Goal: Task Accomplishment & Management: Use online tool/utility

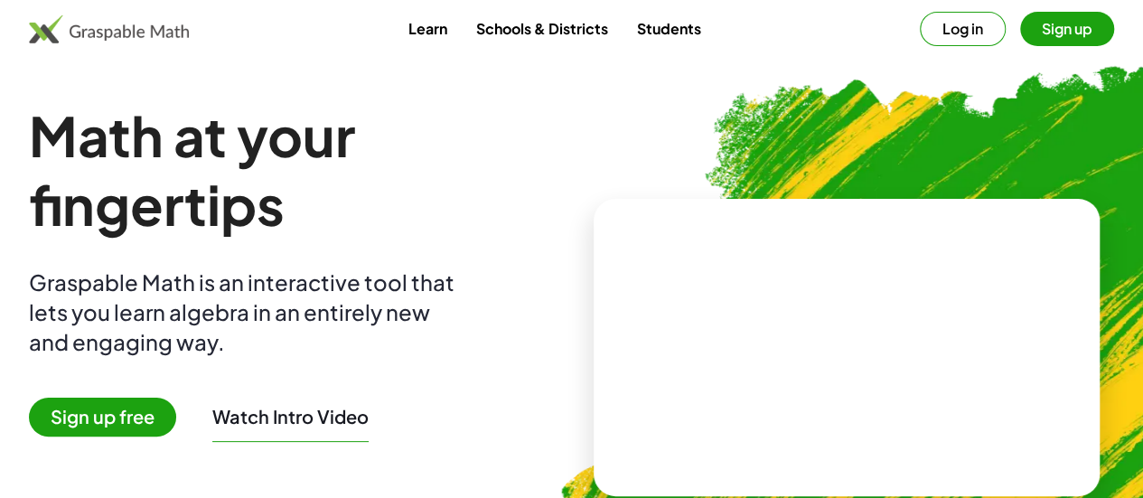
click at [789, 339] on video at bounding box center [846, 347] width 271 height 136
click at [815, 337] on div at bounding box center [850, 329] width 159 height 67
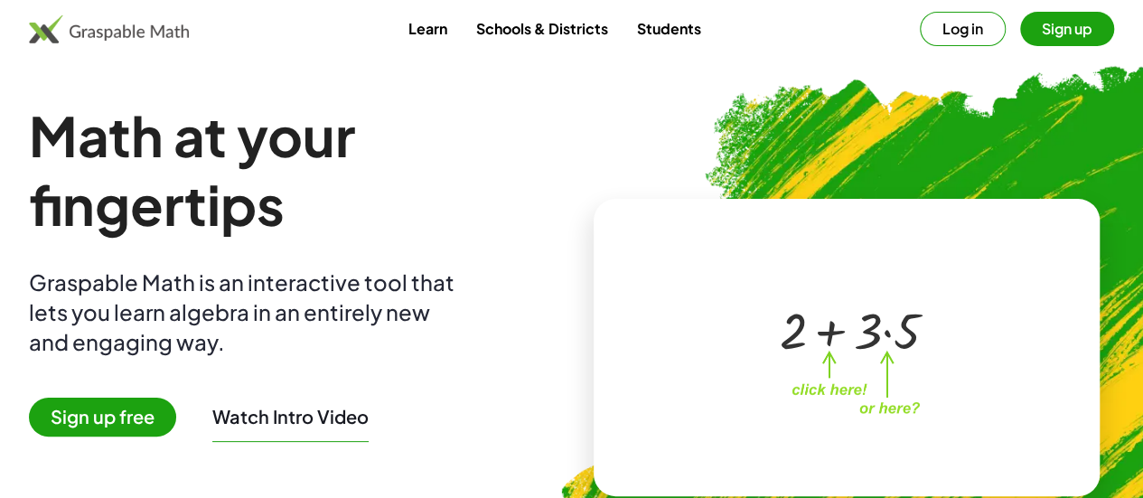
click at [879, 334] on div at bounding box center [850, 329] width 159 height 67
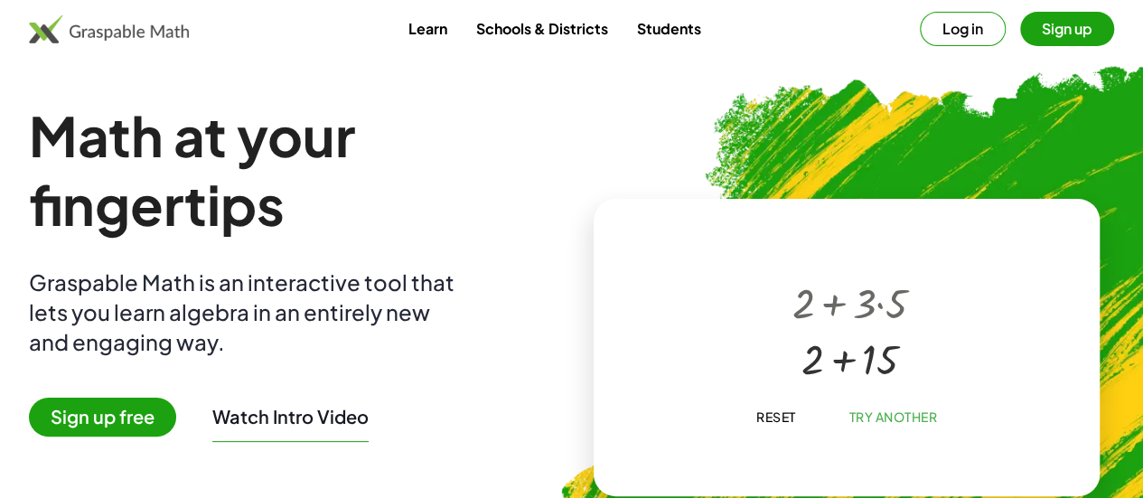
click at [828, 356] on div at bounding box center [850, 358] width 133 height 56
click at [849, 413] on span "Try Another" at bounding box center [893, 417] width 89 height 16
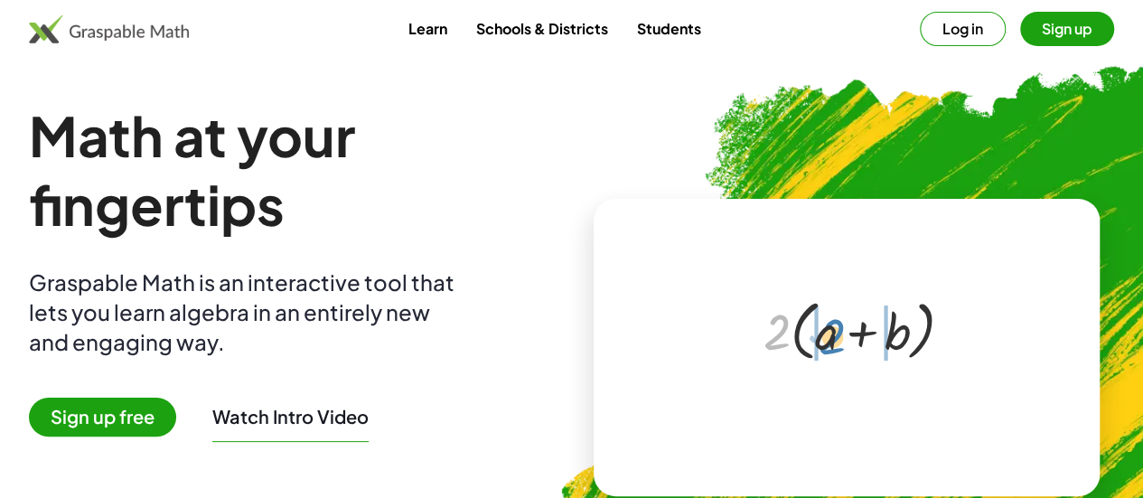
drag, startPoint x: 757, startPoint y: 329, endPoint x: 813, endPoint y: 334, distance: 56.2
click at [813, 334] on div at bounding box center [850, 329] width 191 height 74
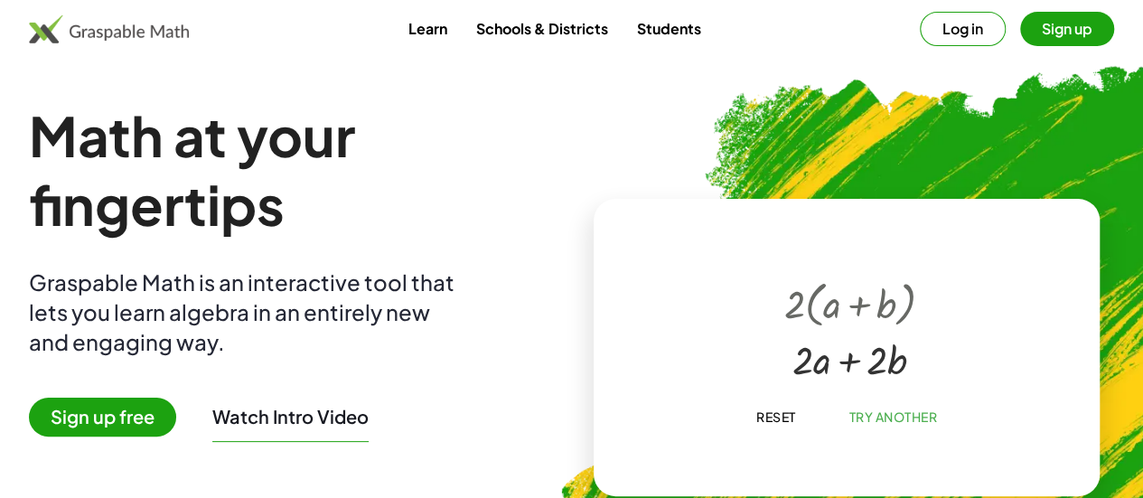
click at [839, 362] on div at bounding box center [850, 358] width 149 height 53
click at [867, 364] on div at bounding box center [850, 358] width 149 height 53
click at [882, 364] on div at bounding box center [850, 358] width 149 height 53
click at [866, 368] on div at bounding box center [850, 360] width 153 height 54
click at [872, 362] on div at bounding box center [850, 360] width 153 height 54
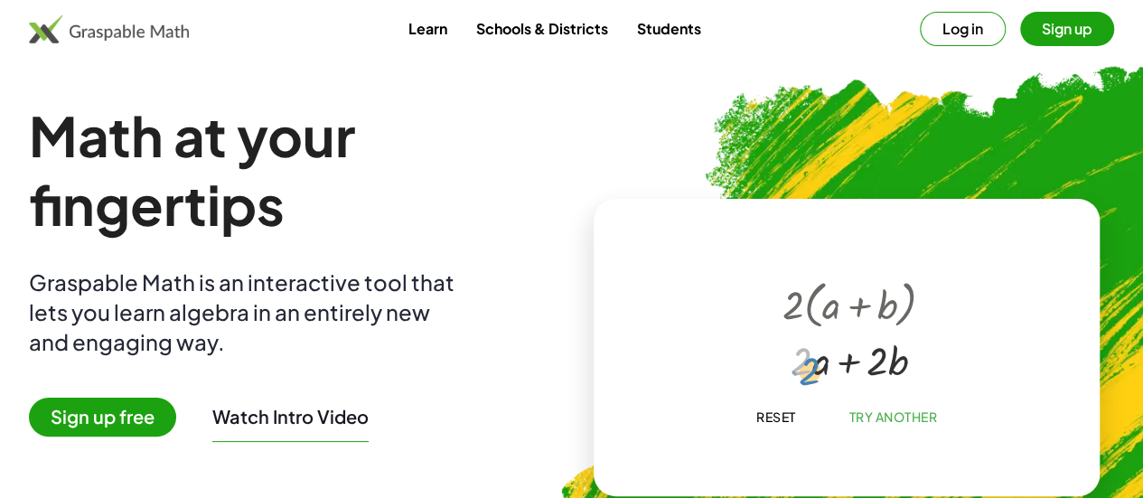
drag, startPoint x: 786, startPoint y: 363, endPoint x: 794, endPoint y: 371, distance: 10.9
click at [794, 371] on div at bounding box center [850, 360] width 153 height 54
drag, startPoint x: 859, startPoint y: 355, endPoint x: 884, endPoint y: 377, distance: 33.3
click at [884, 378] on div at bounding box center [850, 360] width 153 height 54
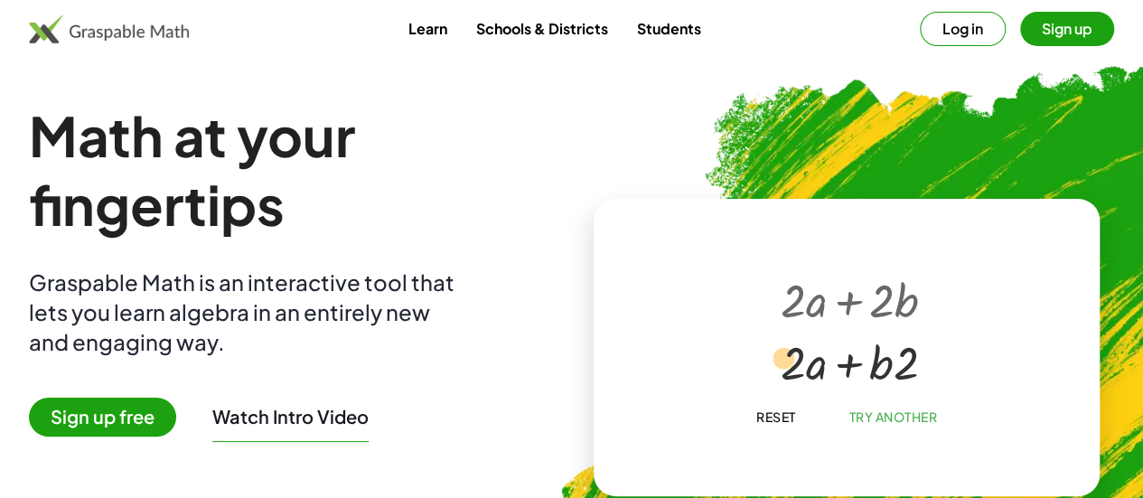
drag, startPoint x: 784, startPoint y: 363, endPoint x: 775, endPoint y: 359, distance: 10.1
click at [775, 359] on div at bounding box center [850, 360] width 156 height 61
drag, startPoint x: 790, startPoint y: 368, endPoint x: 890, endPoint y: 366, distance: 100.3
click at [826, 364] on div at bounding box center [849, 358] width 165 height 64
drag, startPoint x: 858, startPoint y: 366, endPoint x: 817, endPoint y: 371, distance: 40.9
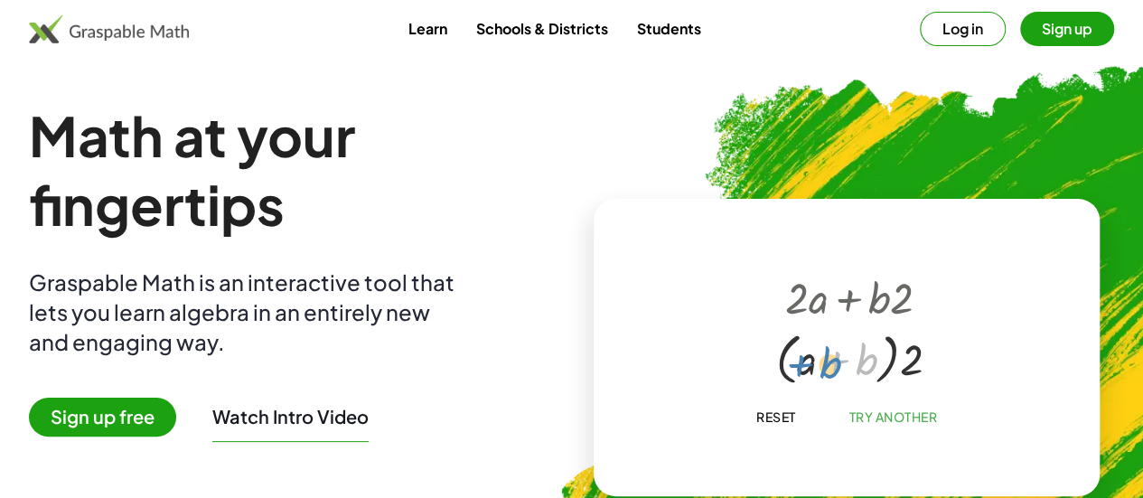
click at [817, 371] on div at bounding box center [849, 358] width 165 height 64
drag, startPoint x: 792, startPoint y: 373, endPoint x: 826, endPoint y: 365, distance: 35.3
click at [826, 365] on div at bounding box center [849, 358] width 165 height 64
drag, startPoint x: 903, startPoint y: 366, endPoint x: 856, endPoint y: 368, distance: 47.0
click at [856, 368] on div at bounding box center [849, 358] width 165 height 64
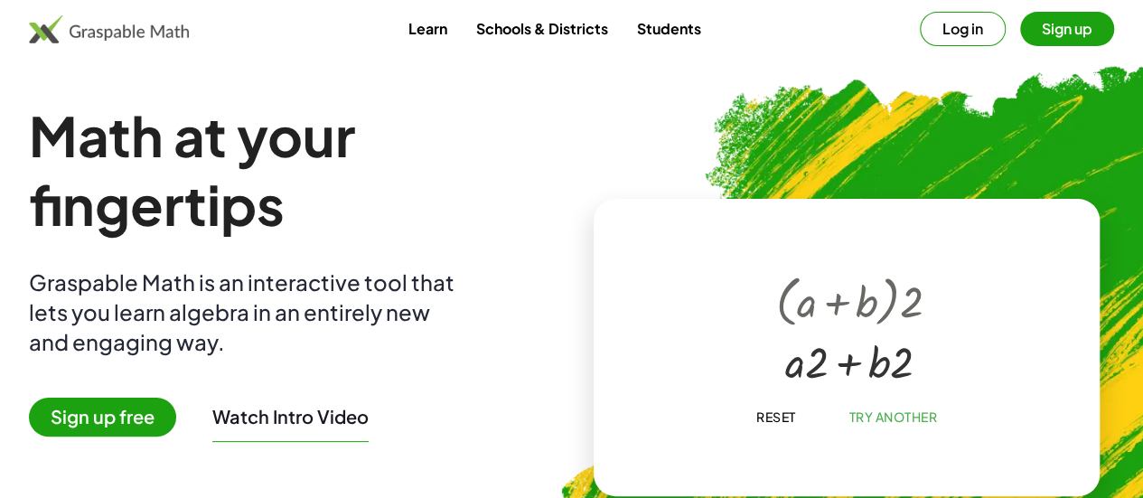
click at [752, 404] on button "Reset" at bounding box center [775, 416] width 69 height 33
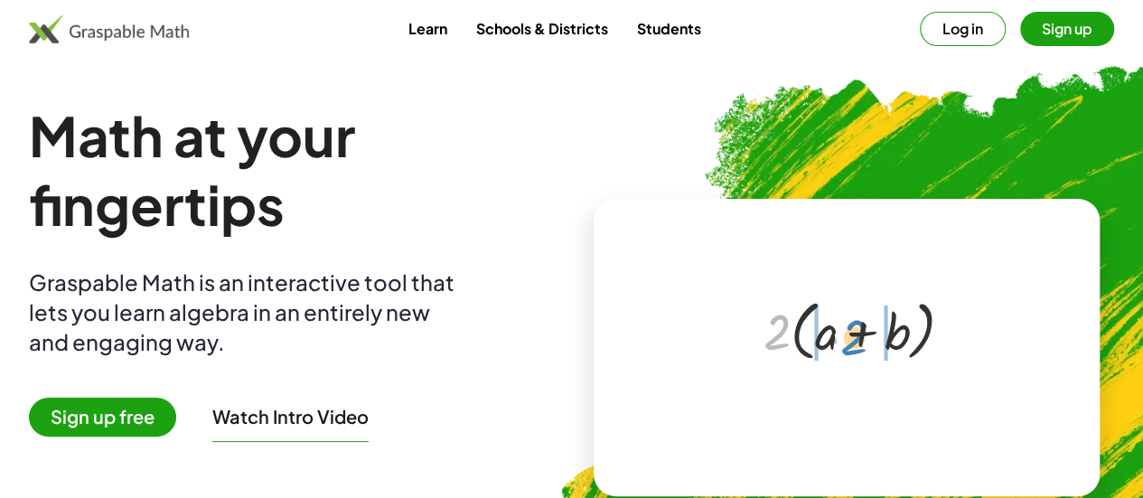
drag, startPoint x: 766, startPoint y: 328, endPoint x: 842, endPoint y: 334, distance: 76.1
click at [842, 334] on div at bounding box center [850, 329] width 191 height 74
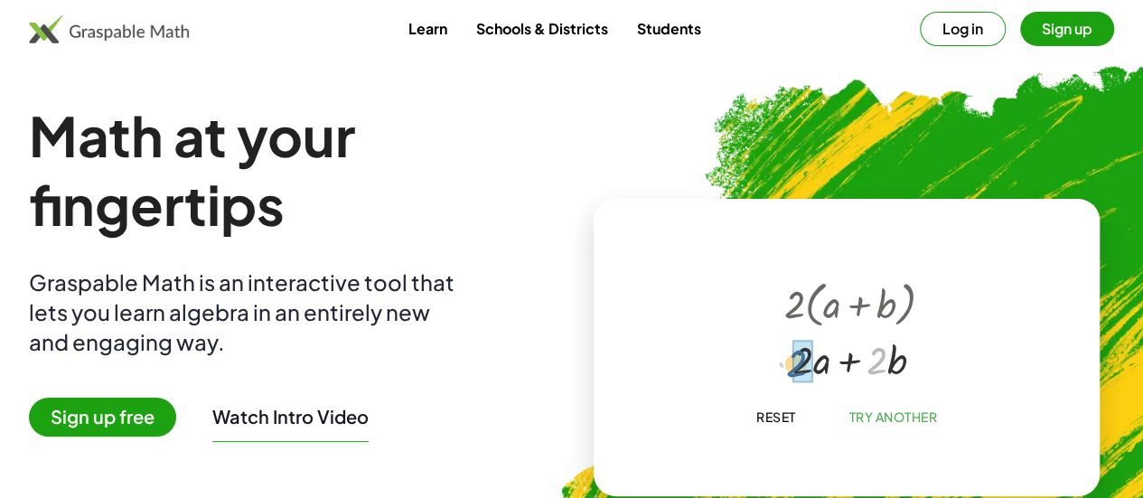
drag, startPoint x: 861, startPoint y: 363, endPoint x: 777, endPoint y: 366, distance: 84.1
click at [777, 366] on div at bounding box center [850, 358] width 149 height 53
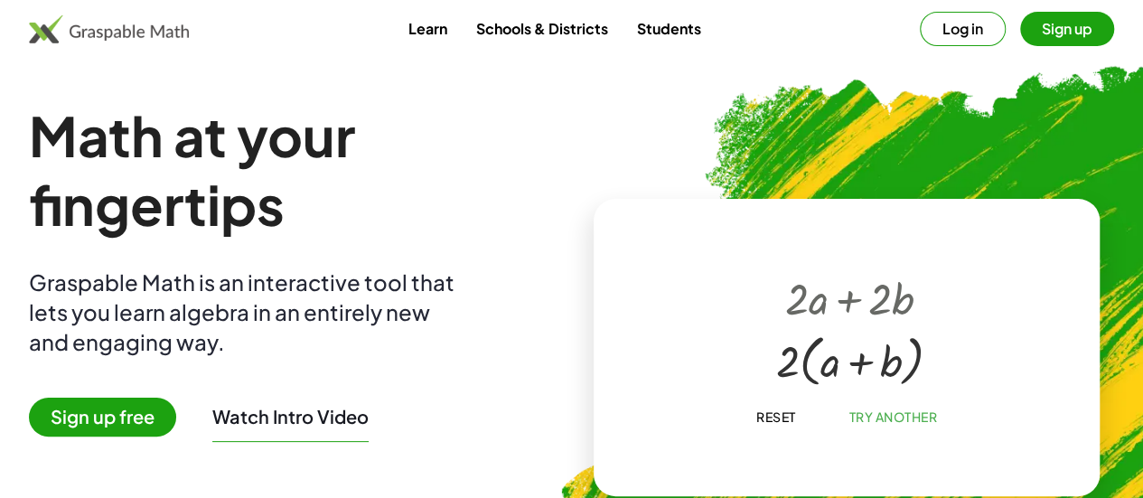
click at [774, 421] on span "Reset" at bounding box center [776, 417] width 40 height 16
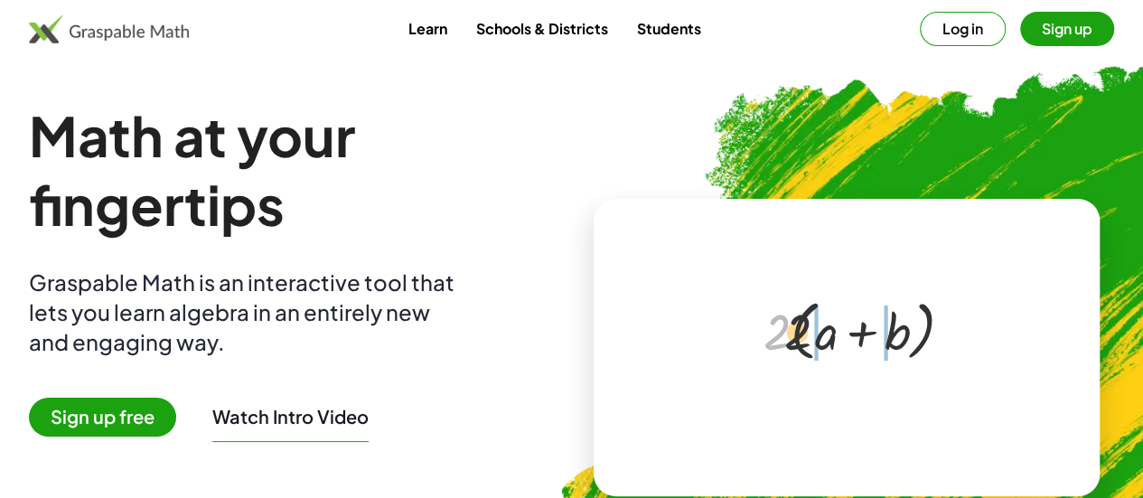
drag, startPoint x: 767, startPoint y: 335, endPoint x: 820, endPoint y: 335, distance: 52.4
click at [820, 335] on div at bounding box center [850, 329] width 191 height 74
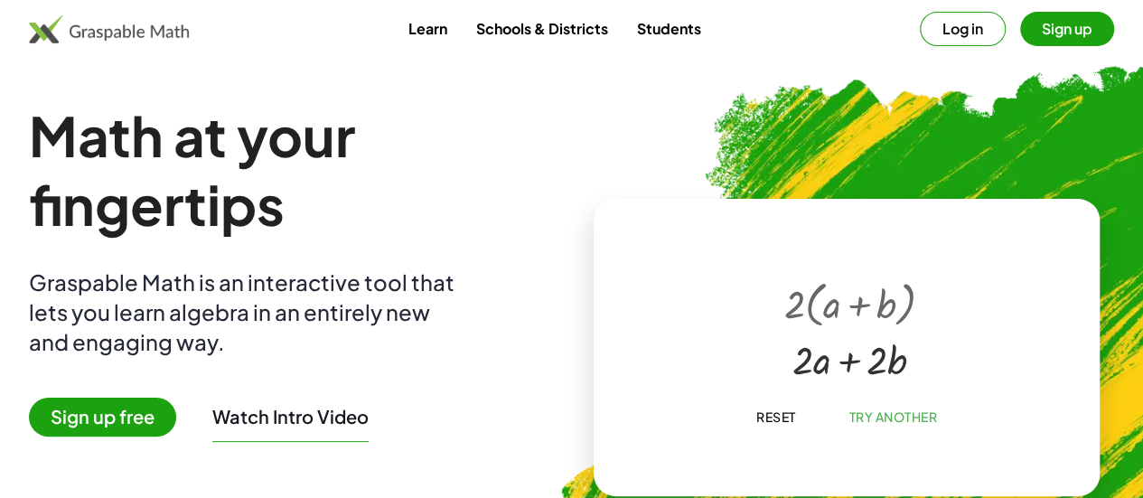
click at [920, 33] on button "Log in" at bounding box center [963, 29] width 86 height 34
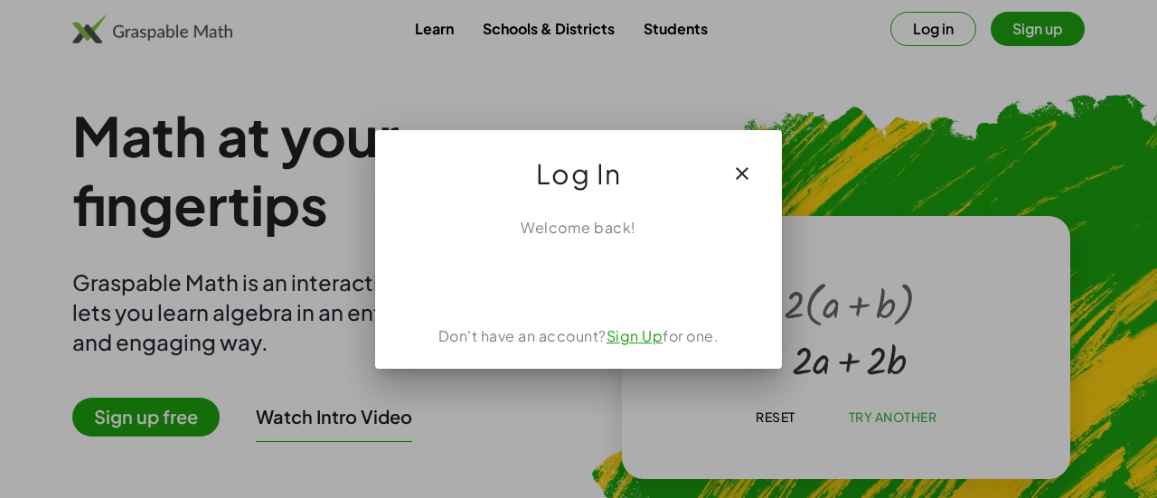
click at [736, 189] on button "button" at bounding box center [741, 173] width 43 height 43
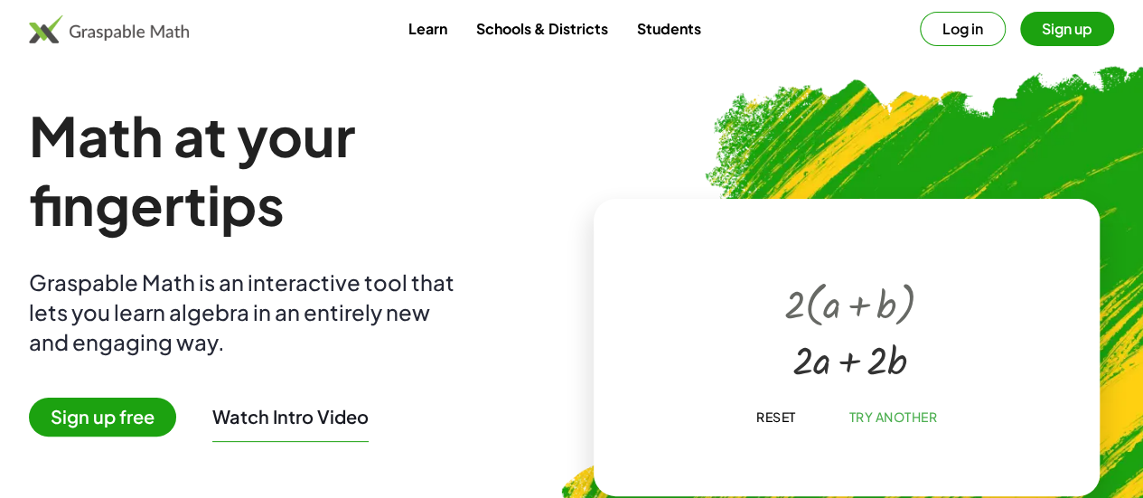
click at [937, 30] on button "Log in" at bounding box center [963, 29] width 86 height 34
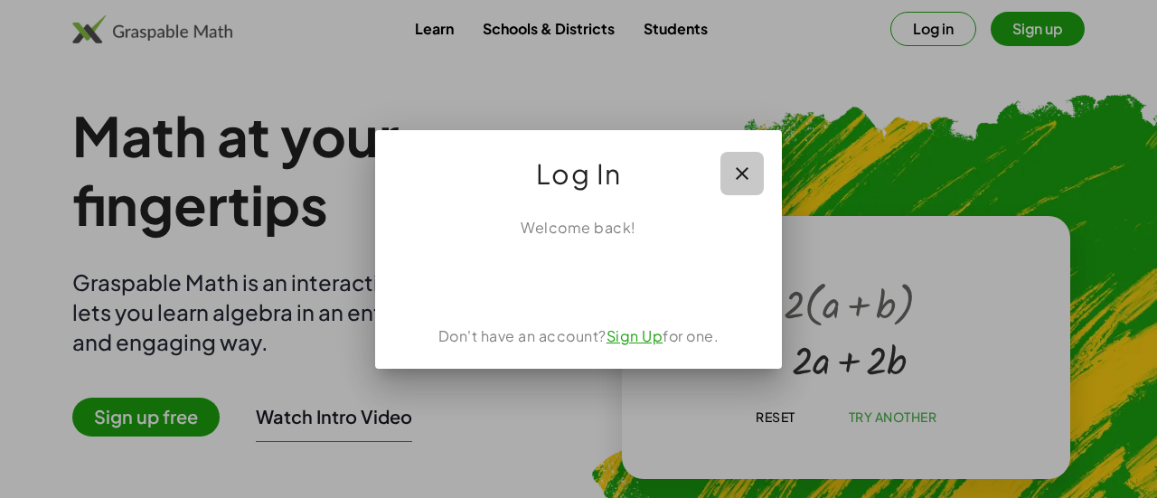
click at [738, 163] on icon "button" at bounding box center [742, 174] width 22 height 22
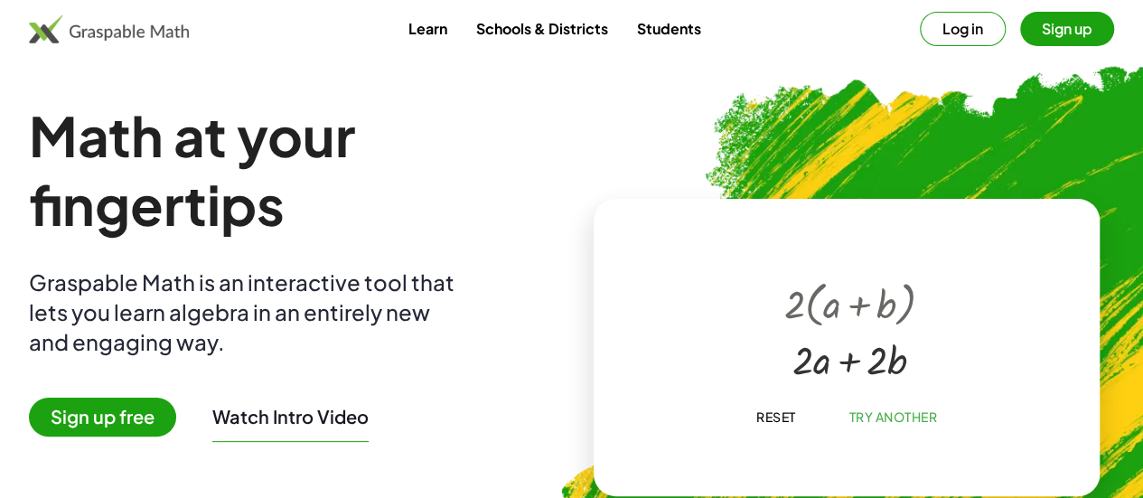
click at [920, 35] on button "Log in" at bounding box center [963, 29] width 86 height 34
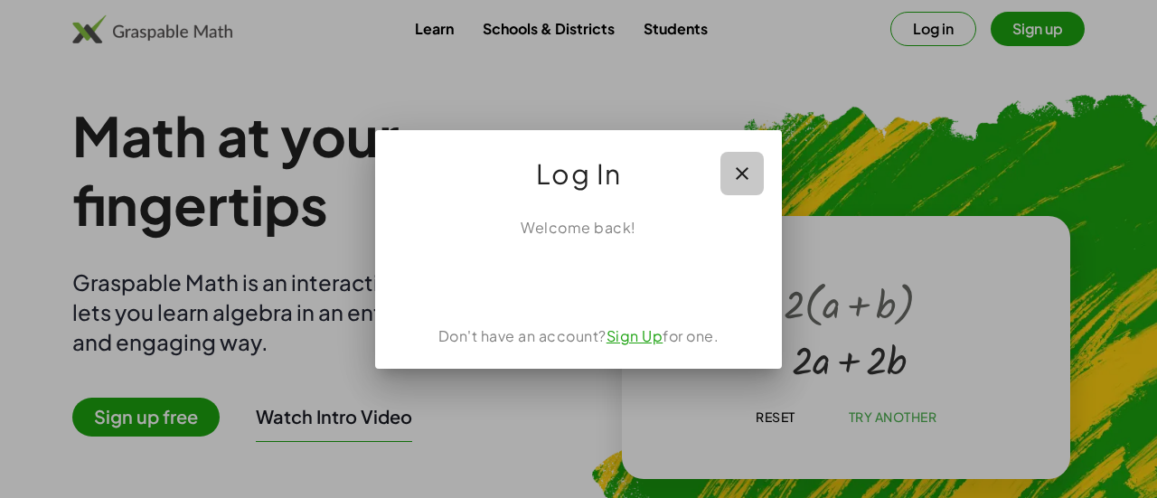
click at [748, 155] on button "button" at bounding box center [741, 173] width 43 height 43
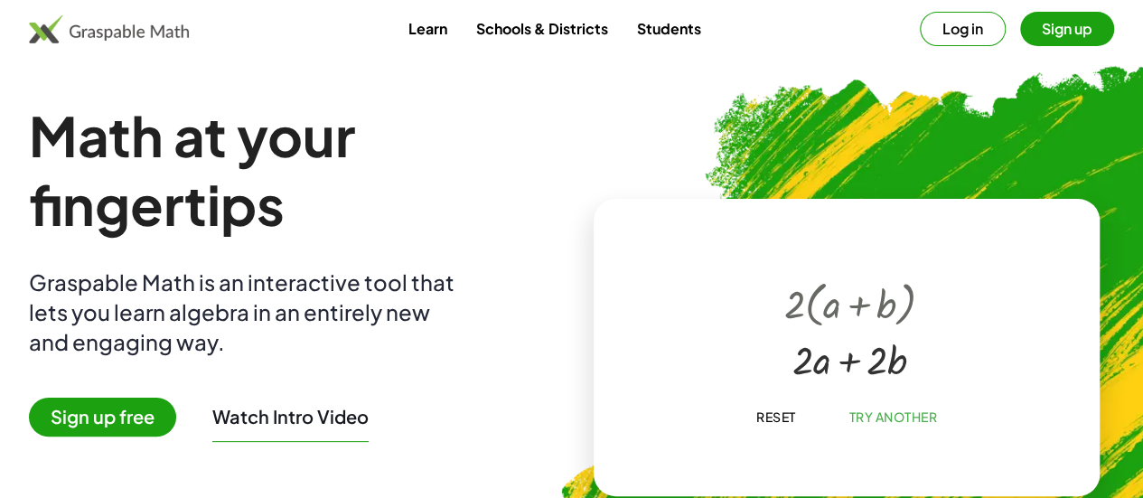
click at [655, 53] on div "Learn Schools & Districts Students Log in Sign up" at bounding box center [571, 29] width 1143 height 58
click at [661, 17] on link "Students" at bounding box center [668, 28] width 93 height 33
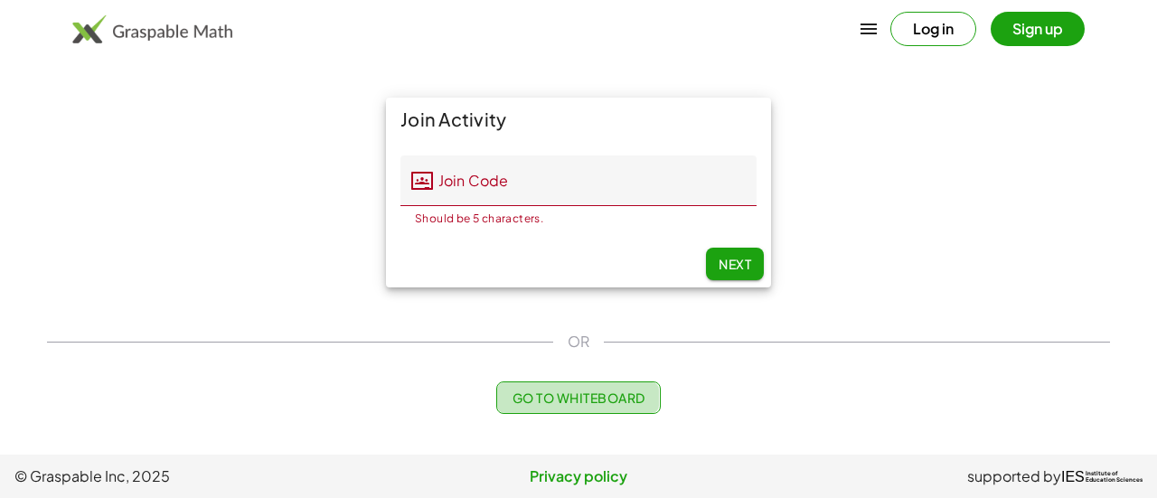
click at [549, 411] on button "Go to Whiteboard" at bounding box center [578, 397] width 164 height 33
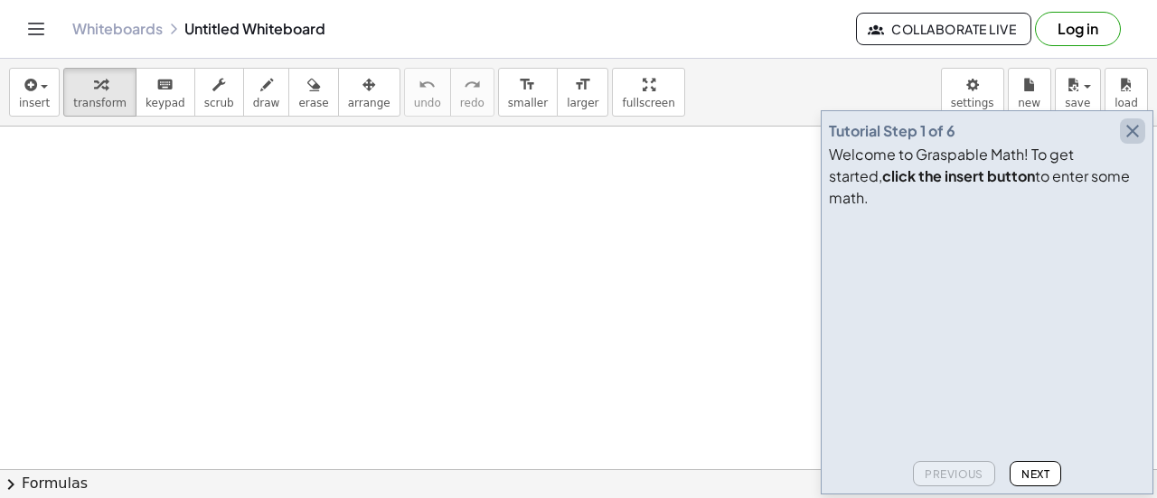
click at [1133, 142] on icon "button" at bounding box center [1133, 131] width 22 height 22
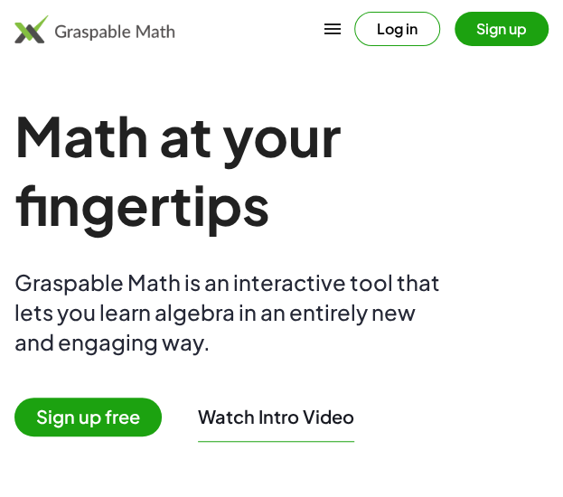
click at [337, 25] on icon "button" at bounding box center [333, 29] width 22 height 22
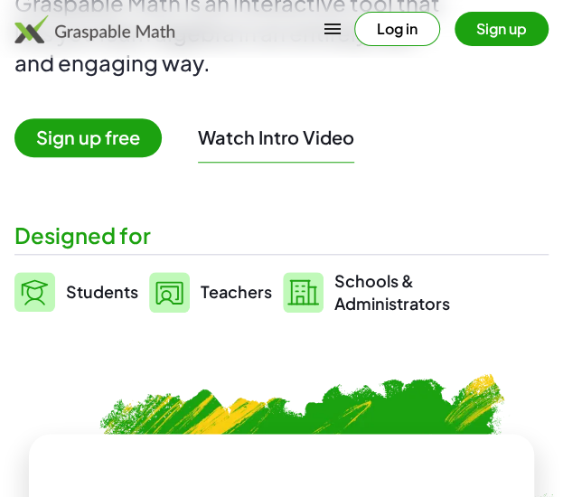
scroll to position [268, 0]
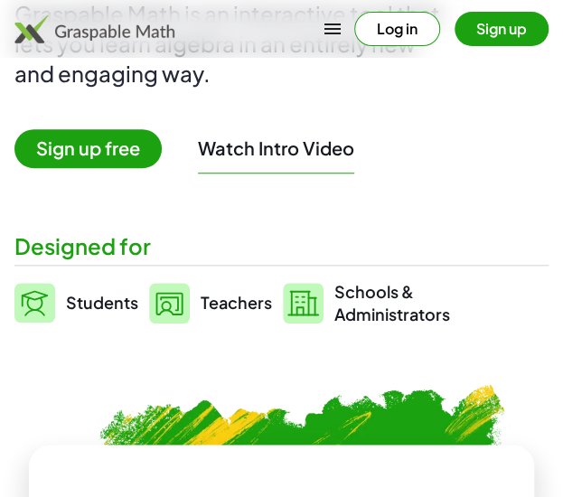
click at [32, 306] on img at bounding box center [34, 303] width 41 height 40
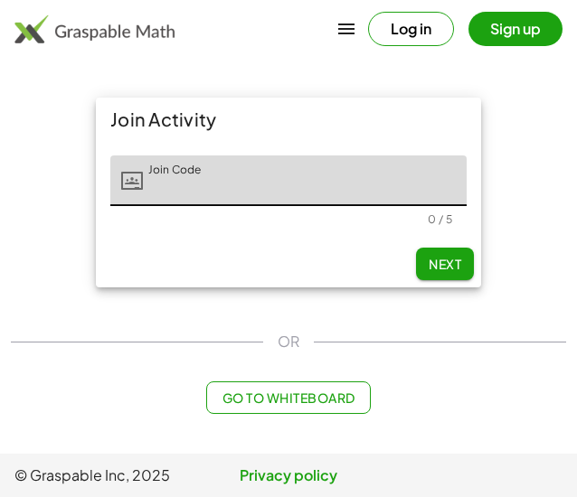
click at [264, 396] on span "Go to Whiteboard" at bounding box center [287, 398] width 133 height 16
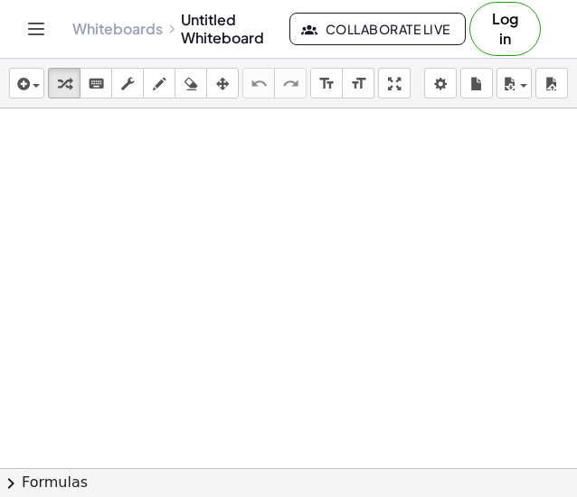
click at [140, 151] on div at bounding box center [288, 468] width 577 height 720
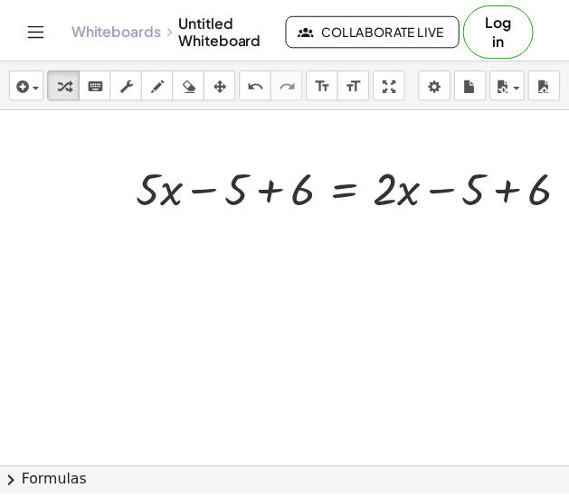
scroll to position [0, 76]
